Goal: Task Accomplishment & Management: Use online tool/utility

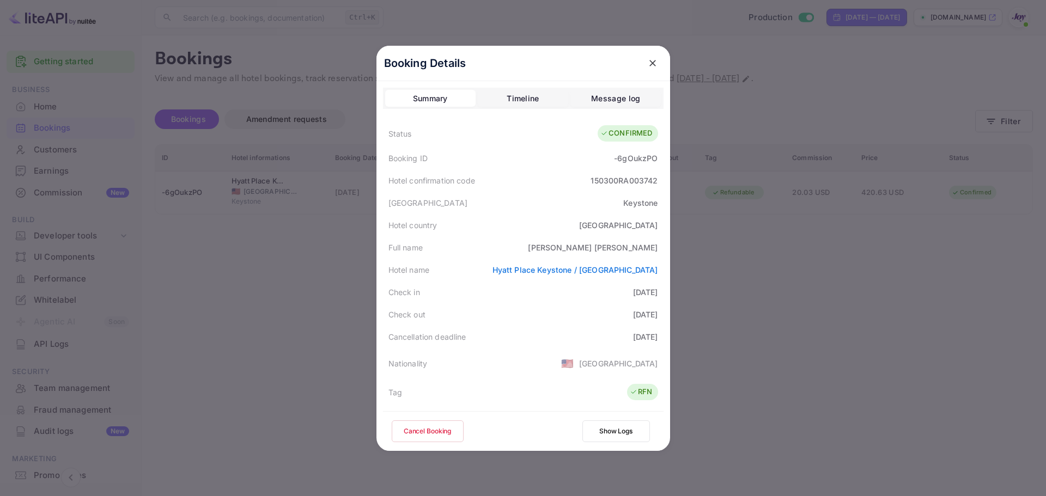
scroll to position [109, 0]
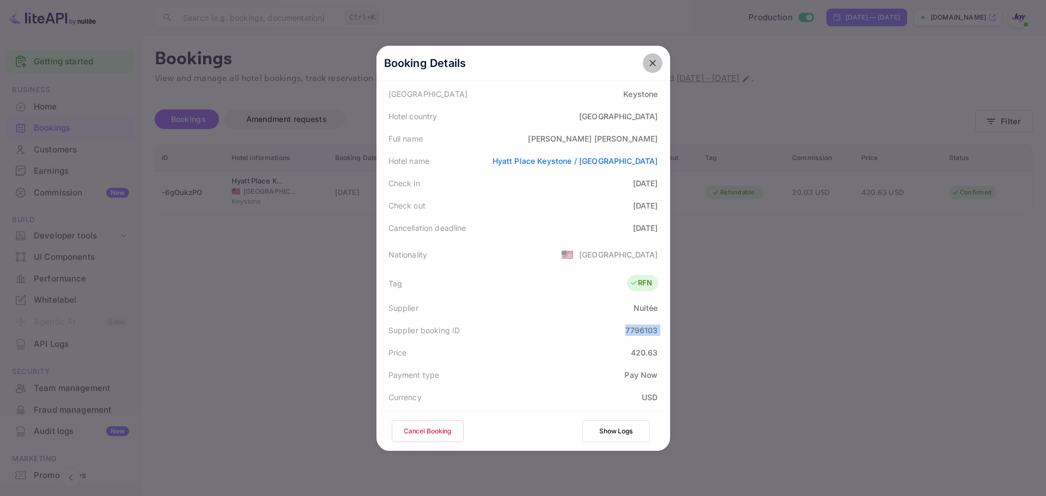
click at [647, 68] on icon "close" at bounding box center [652, 63] width 11 height 11
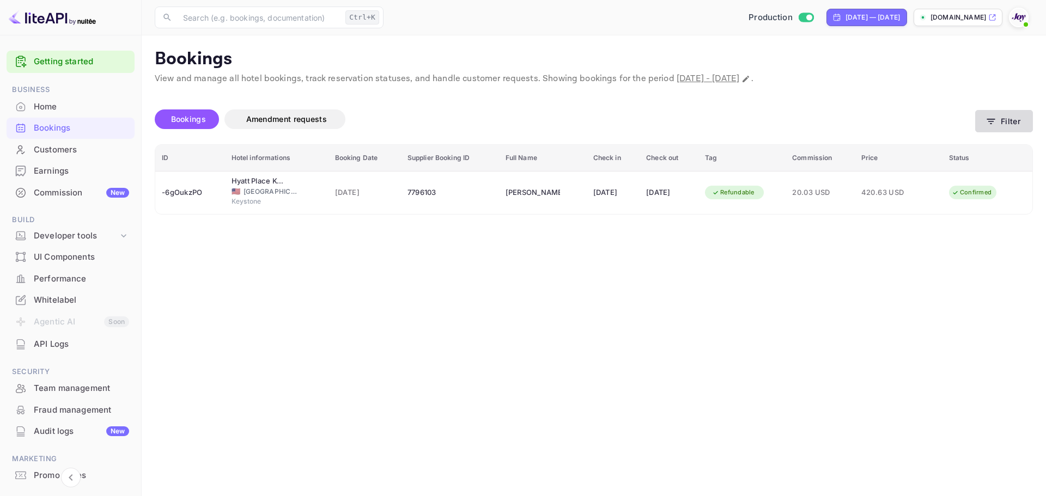
click at [999, 116] on button "Filter" at bounding box center [1004, 121] width 58 height 22
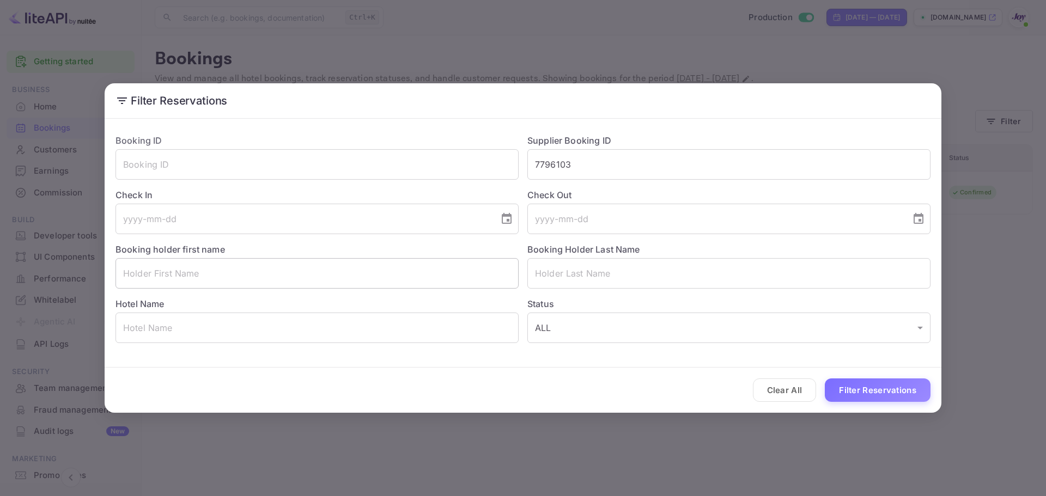
click at [197, 266] on input "text" at bounding box center [316, 273] width 403 height 31
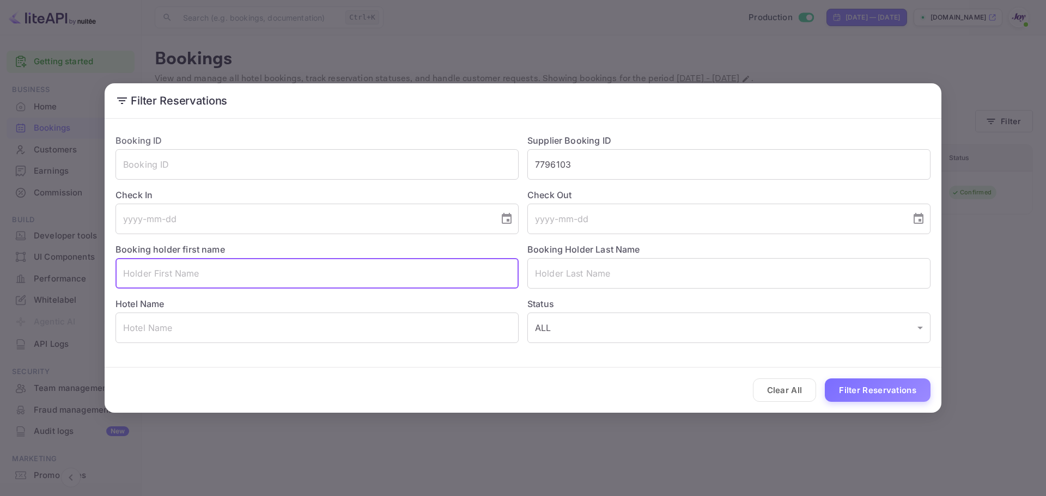
paste input "[PERSON_NAME]"
drag, startPoint x: 217, startPoint y: 274, endPoint x: 180, endPoint y: 273, distance: 37.0
click at [180, 273] on input "[PERSON_NAME]" at bounding box center [316, 273] width 403 height 31
type input "[PERSON_NAME]"
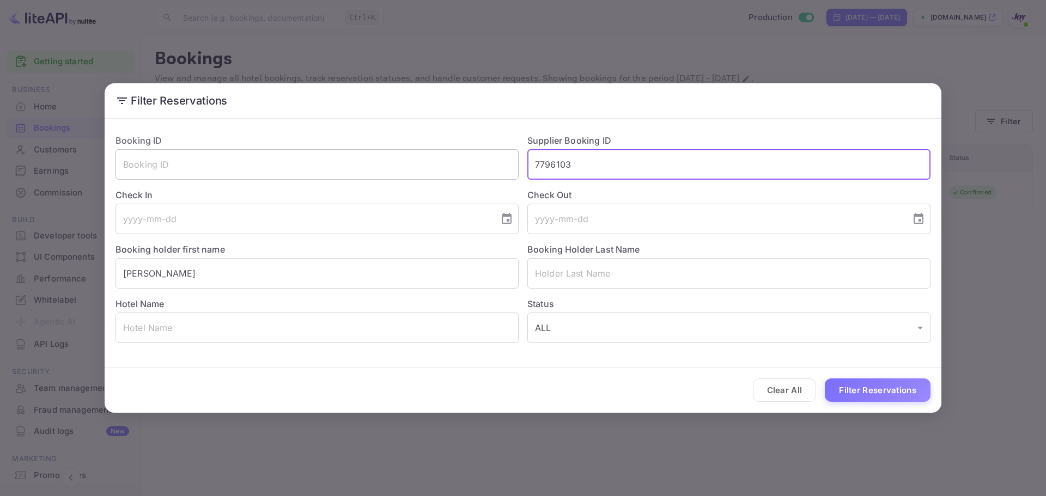
drag, startPoint x: 603, startPoint y: 153, endPoint x: 400, endPoint y: 155, distance: 202.6
click at [404, 151] on div "Booking ID ​ Supplier Booking ID 7796103 ​ Check In ​ Check Out ​ Booking holde…" at bounding box center [519, 234] width 824 height 218
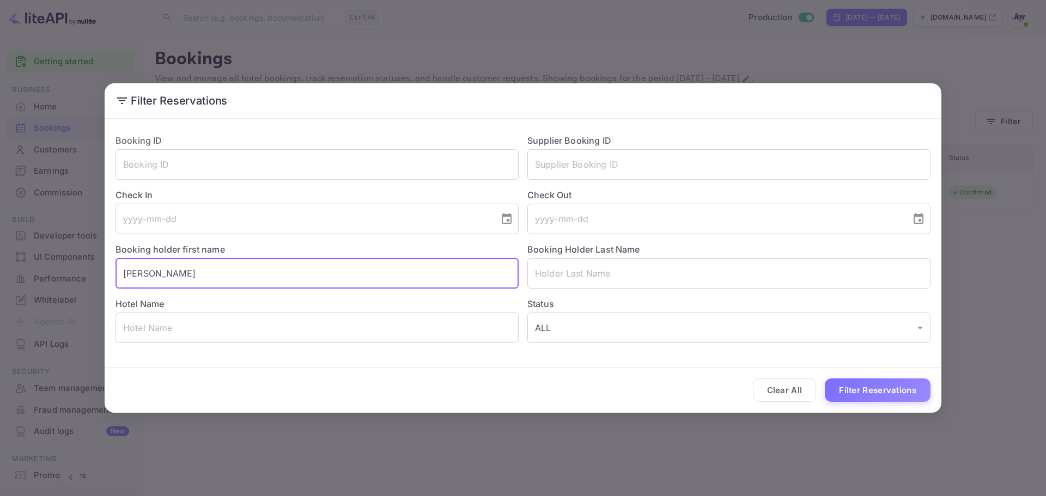
drag, startPoint x: 200, startPoint y: 270, endPoint x: -13, endPoint y: 266, distance: 212.5
click at [0, 266] on html "Getting started Business Home Bookings Customers Earnings Commission New Build …" at bounding box center [523, 248] width 1046 height 496
paste input "[PERSON_NAME]"
drag, startPoint x: 204, startPoint y: 270, endPoint x: 162, endPoint y: 275, distance: 42.8
click at [162, 275] on input "[PERSON_NAME]" at bounding box center [316, 273] width 403 height 31
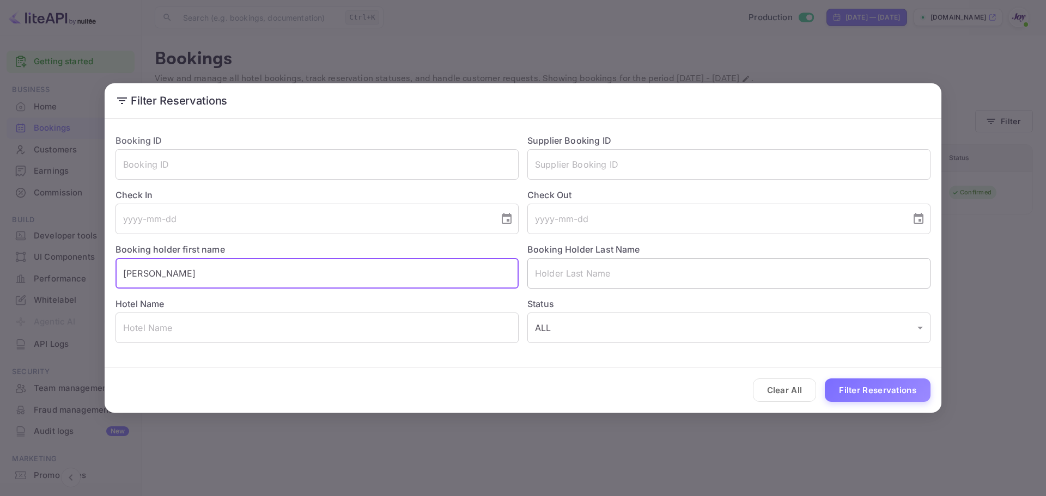
type input "[PERSON_NAME]"
click at [601, 271] on input "text" at bounding box center [728, 273] width 403 height 31
paste input "[PERSON_NAME]"
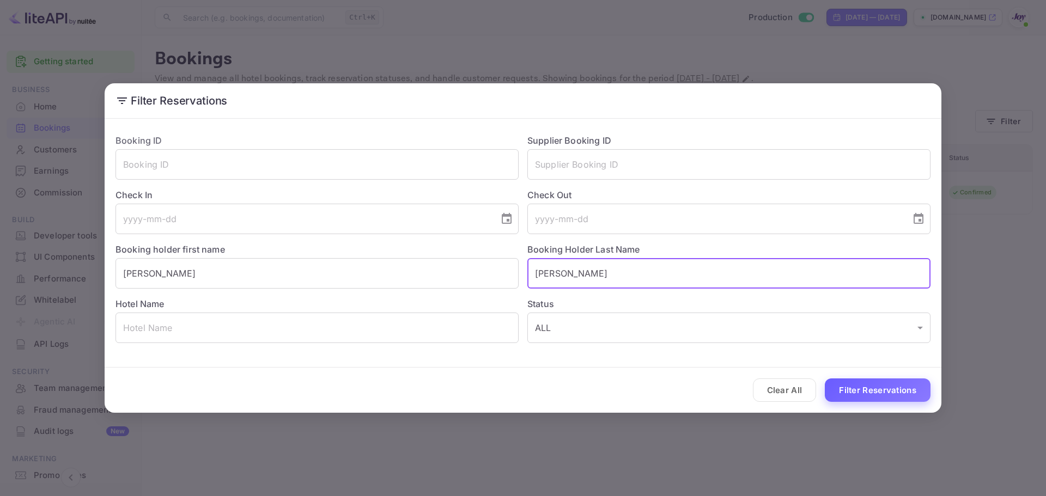
type input "[PERSON_NAME]"
click at [863, 388] on button "Filter Reservations" at bounding box center [878, 390] width 106 height 23
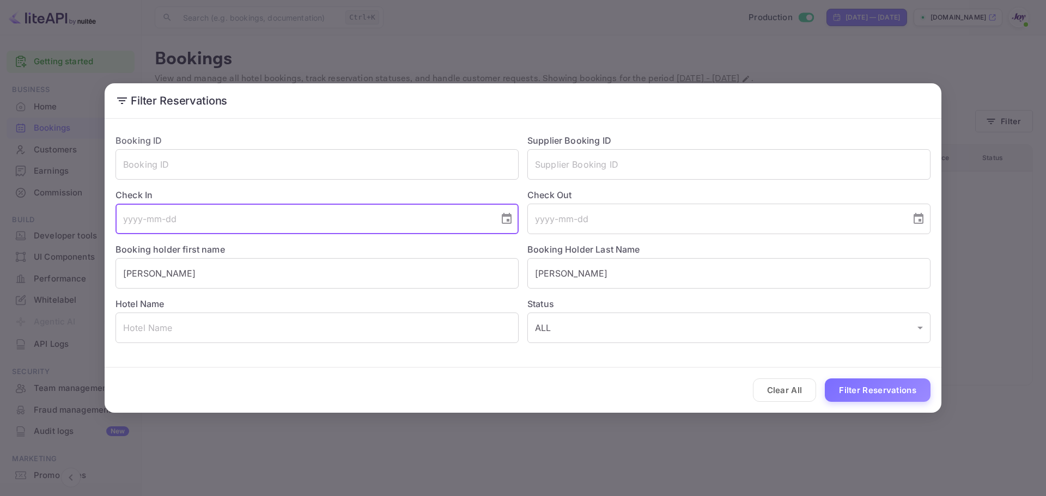
click at [210, 234] on input "tel" at bounding box center [303, 219] width 376 height 31
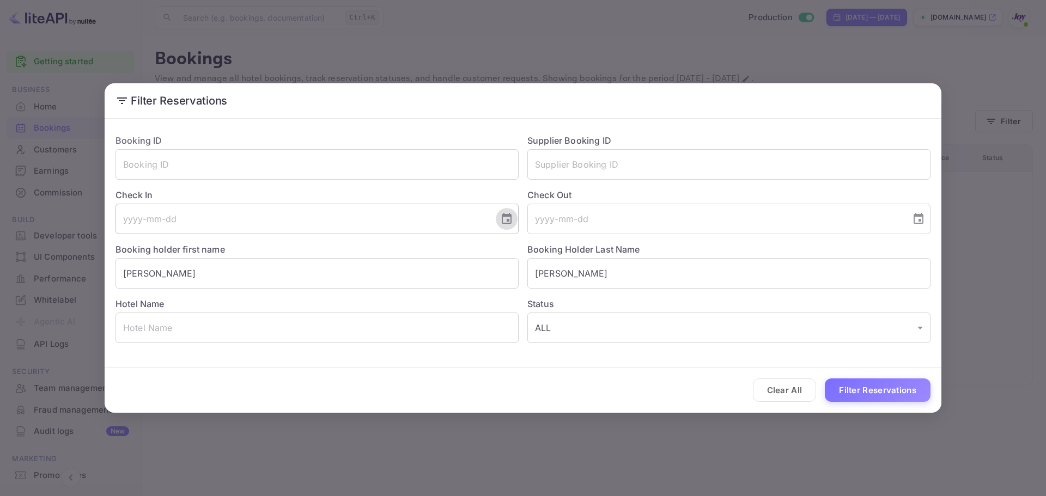
click at [502, 223] on icon "Choose date" at bounding box center [506, 218] width 13 height 13
click at [376, 253] on icon "Next month" at bounding box center [374, 251] width 13 height 13
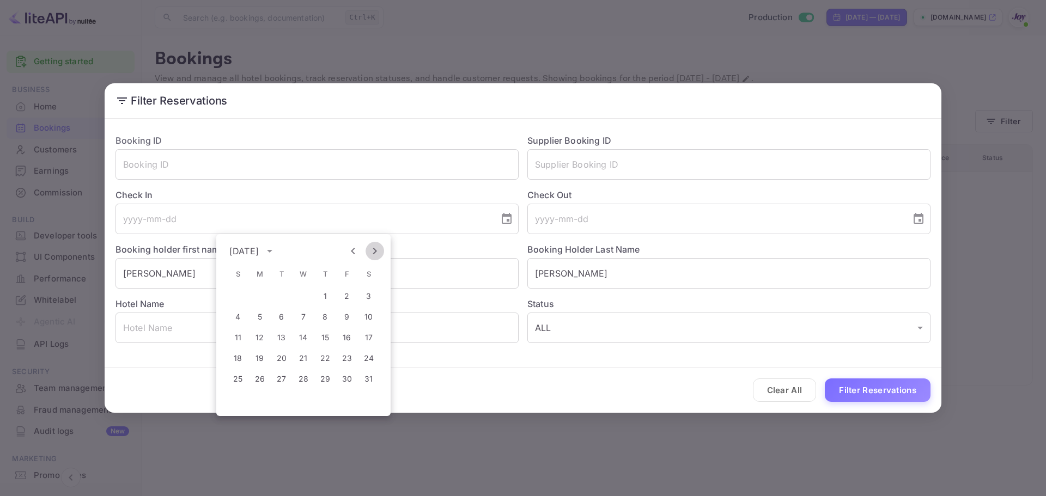
click at [376, 253] on icon "Next month" at bounding box center [374, 251] width 13 height 13
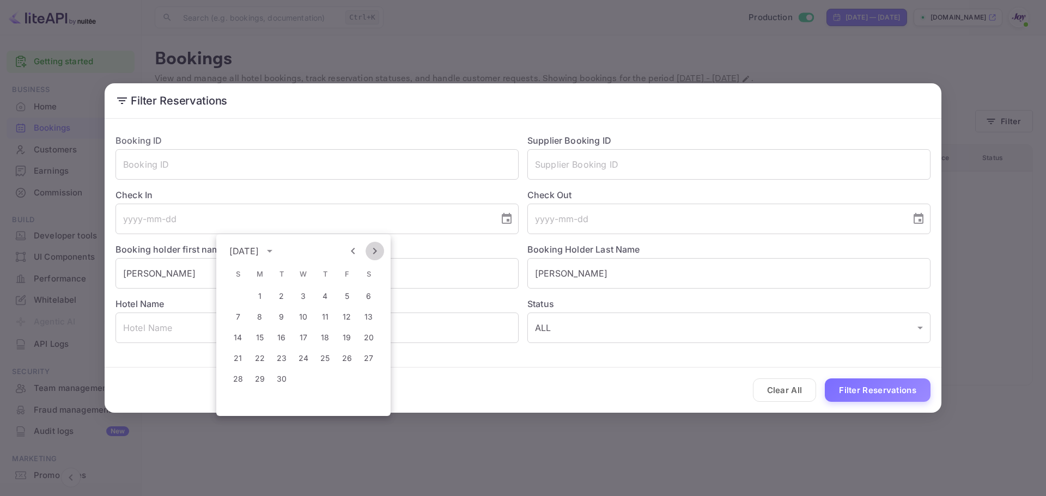
click at [376, 253] on icon "Next month" at bounding box center [374, 251] width 13 height 13
click at [351, 252] on icon "Previous month" at bounding box center [352, 251] width 13 height 13
click at [326, 340] on button "18" at bounding box center [325, 338] width 20 height 20
type input "[DATE]"
click at [578, 220] on input "tel" at bounding box center [715, 219] width 376 height 31
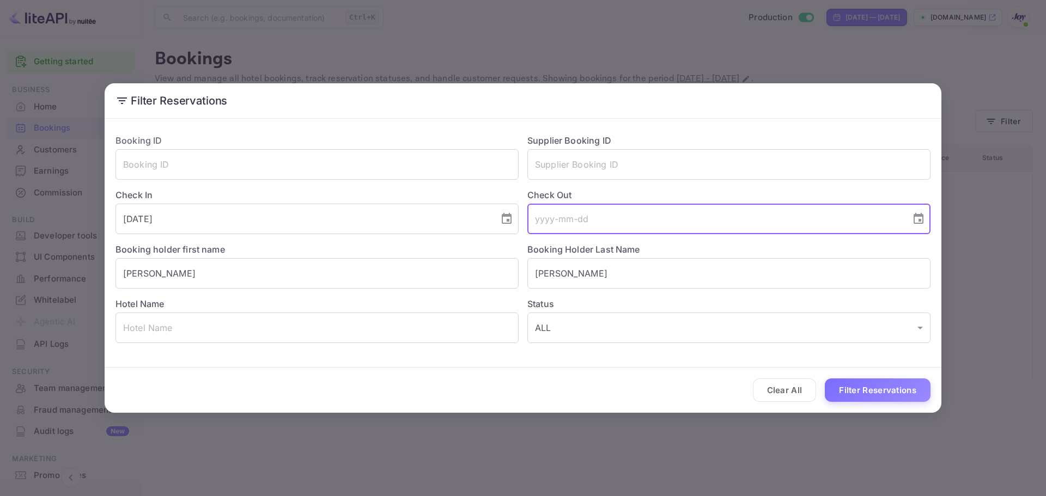
click at [916, 216] on icon "Choose date" at bounding box center [918, 218] width 10 height 11
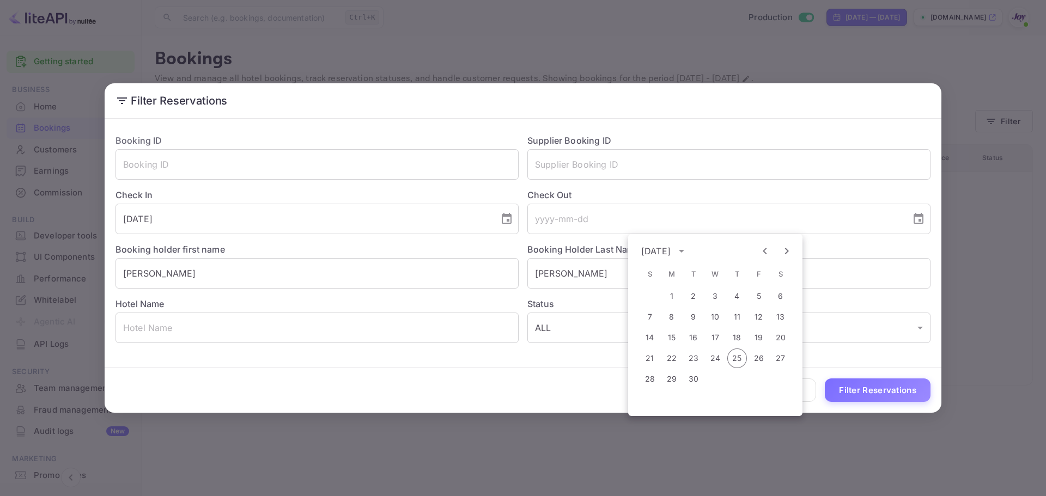
click at [662, 248] on div "[DATE]" at bounding box center [655, 251] width 29 height 13
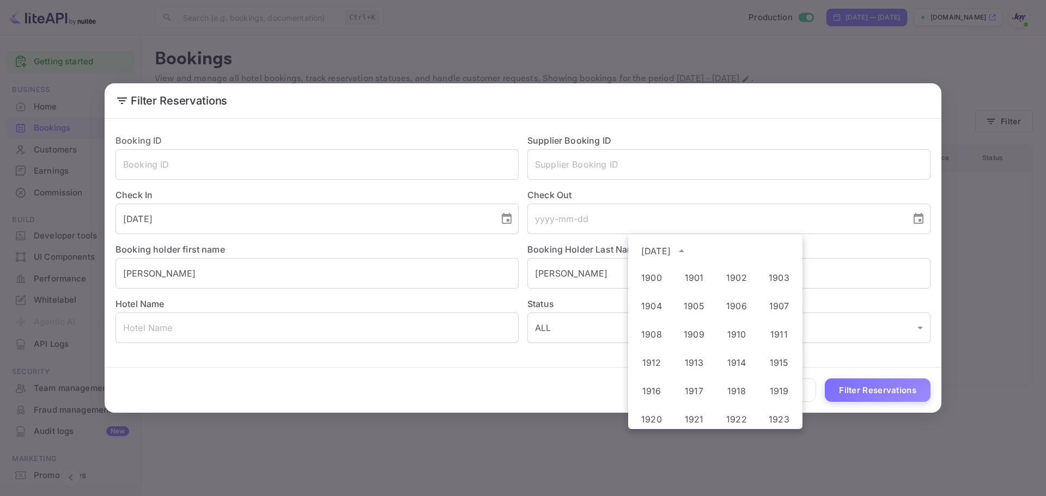
scroll to position [809, 0]
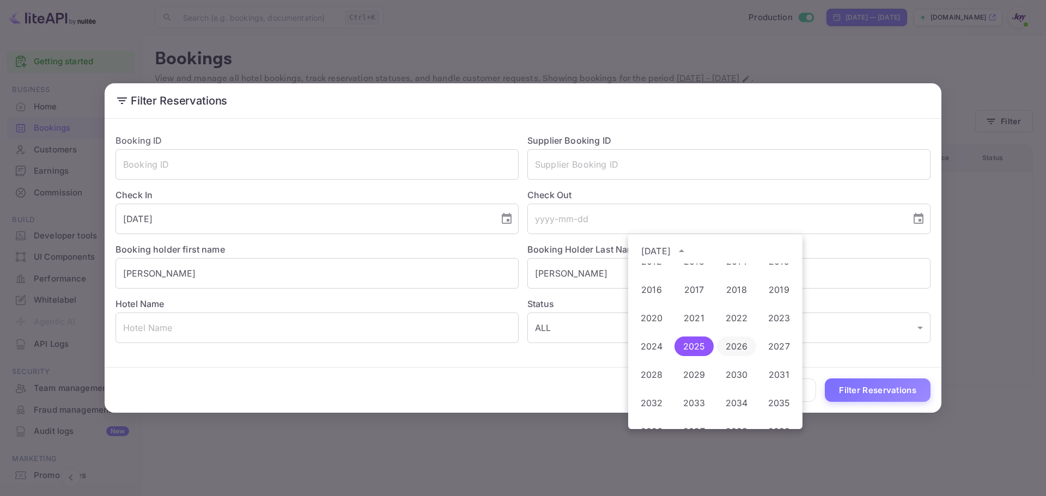
click at [745, 349] on button "2026" at bounding box center [736, 347] width 39 height 20
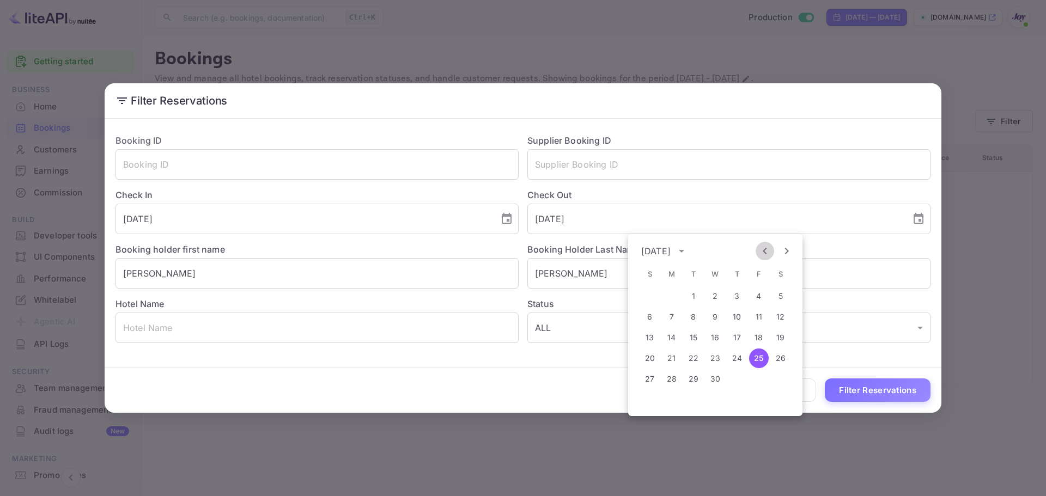
click at [767, 252] on icon "Previous month" at bounding box center [764, 251] width 13 height 13
click at [652, 357] on button "21" at bounding box center [650, 359] width 20 height 20
type input "[DATE]"
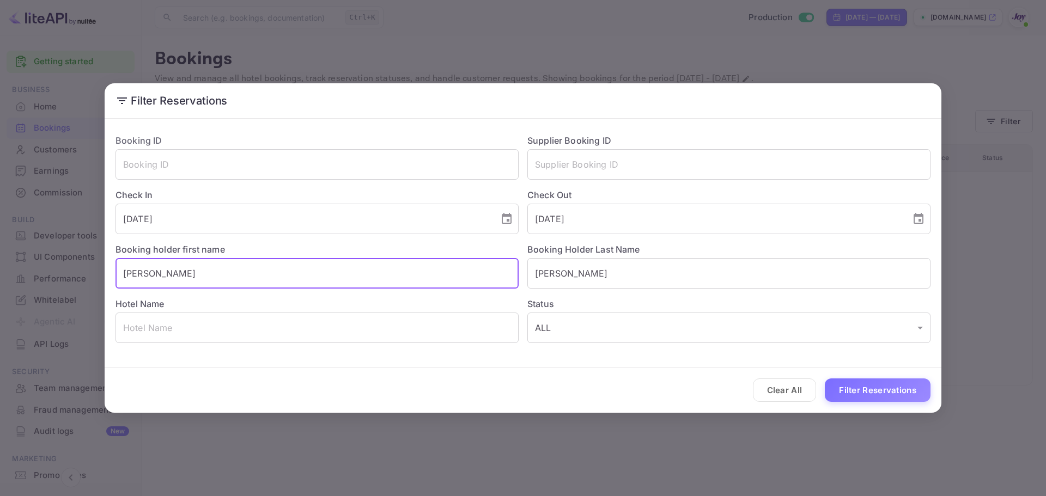
drag, startPoint x: 93, startPoint y: 249, endPoint x: 17, endPoint y: 263, distance: 76.8
click at [0, 243] on html "Getting started Business Home Bookings Customers Earnings Commission New Build …" at bounding box center [523, 248] width 1046 height 496
click at [900, 387] on button "Filter Reservations" at bounding box center [878, 390] width 106 height 23
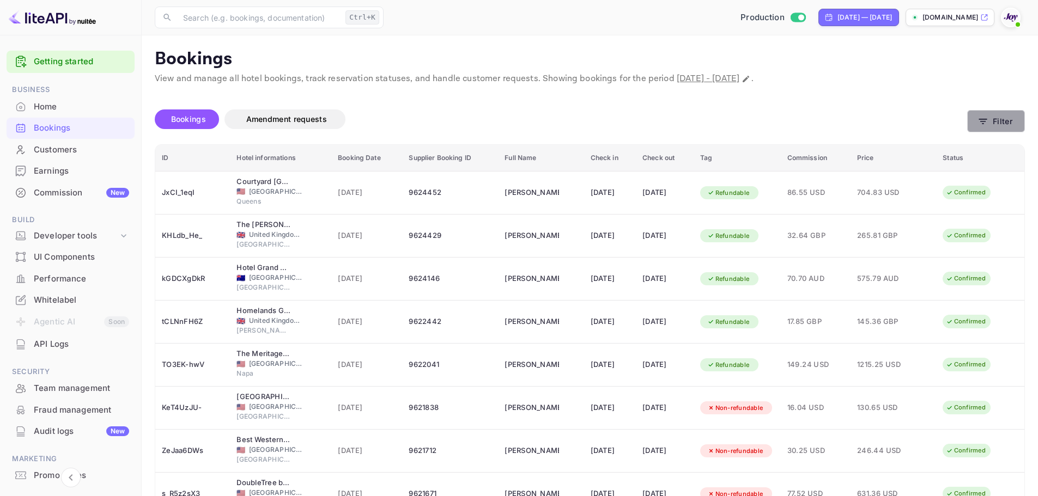
click at [999, 125] on button "Filter" at bounding box center [996, 121] width 58 height 22
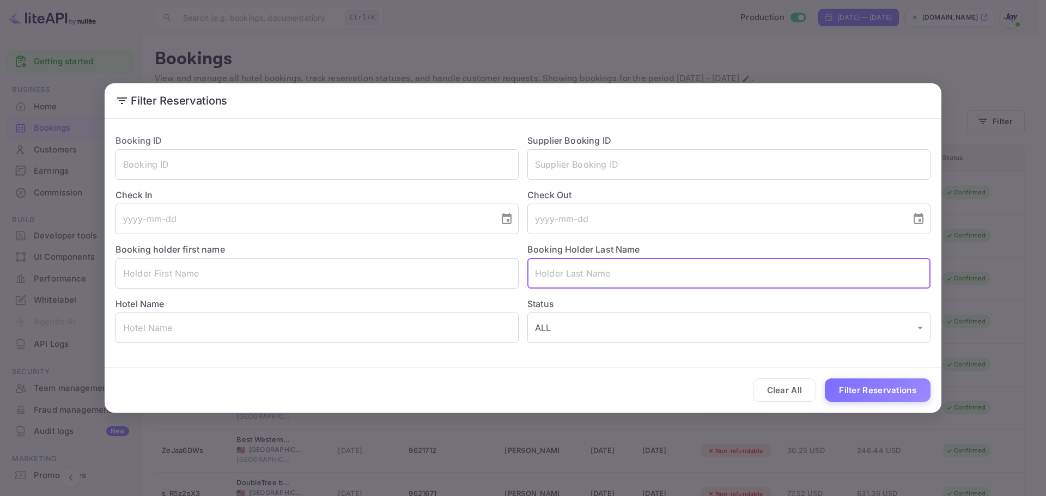
click at [598, 269] on input "text" at bounding box center [728, 273] width 403 height 31
paste input "[PERSON_NAME]"
type input "[PERSON_NAME]"
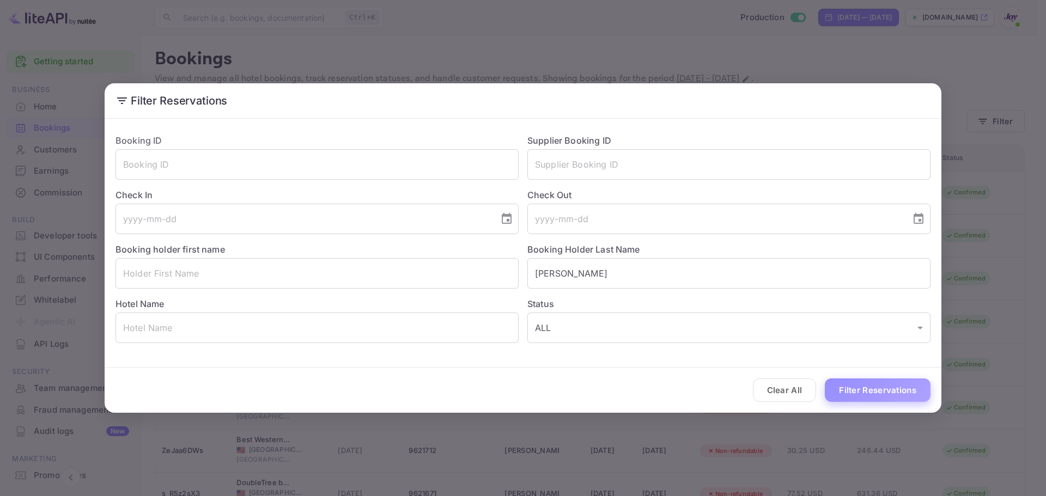
click at [877, 387] on button "Filter Reservations" at bounding box center [878, 390] width 106 height 23
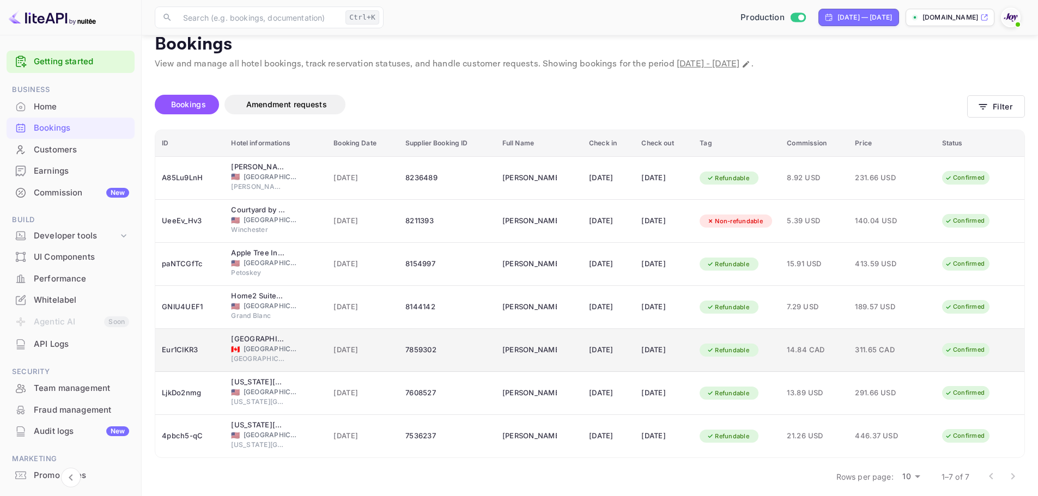
scroll to position [22, 0]
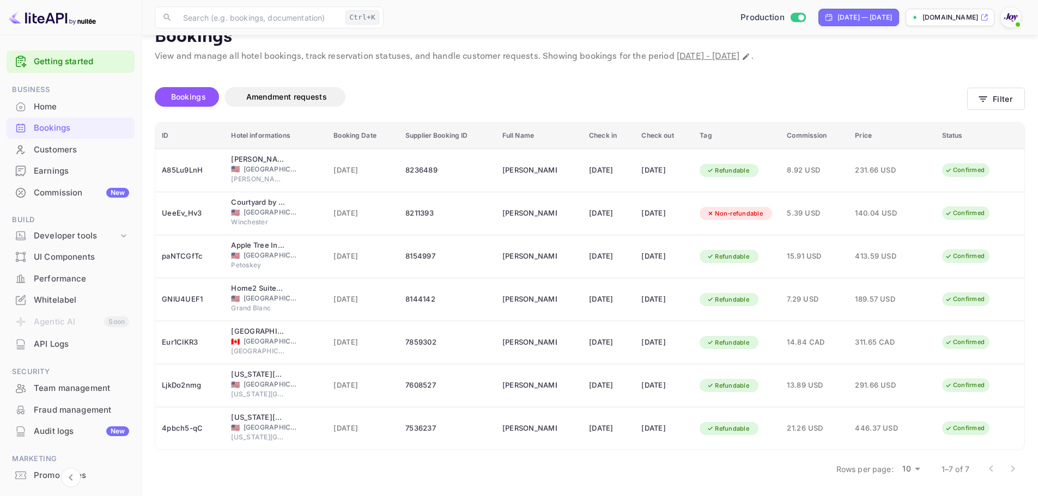
click at [1015, 470] on div at bounding box center [1002, 469] width 44 height 22
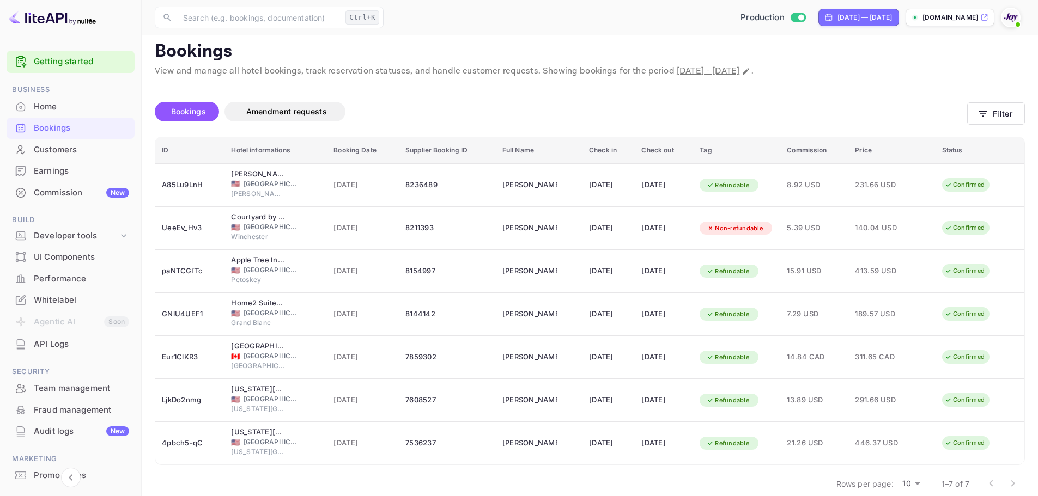
scroll to position [0, 0]
